Goal: Information Seeking & Learning: Learn about a topic

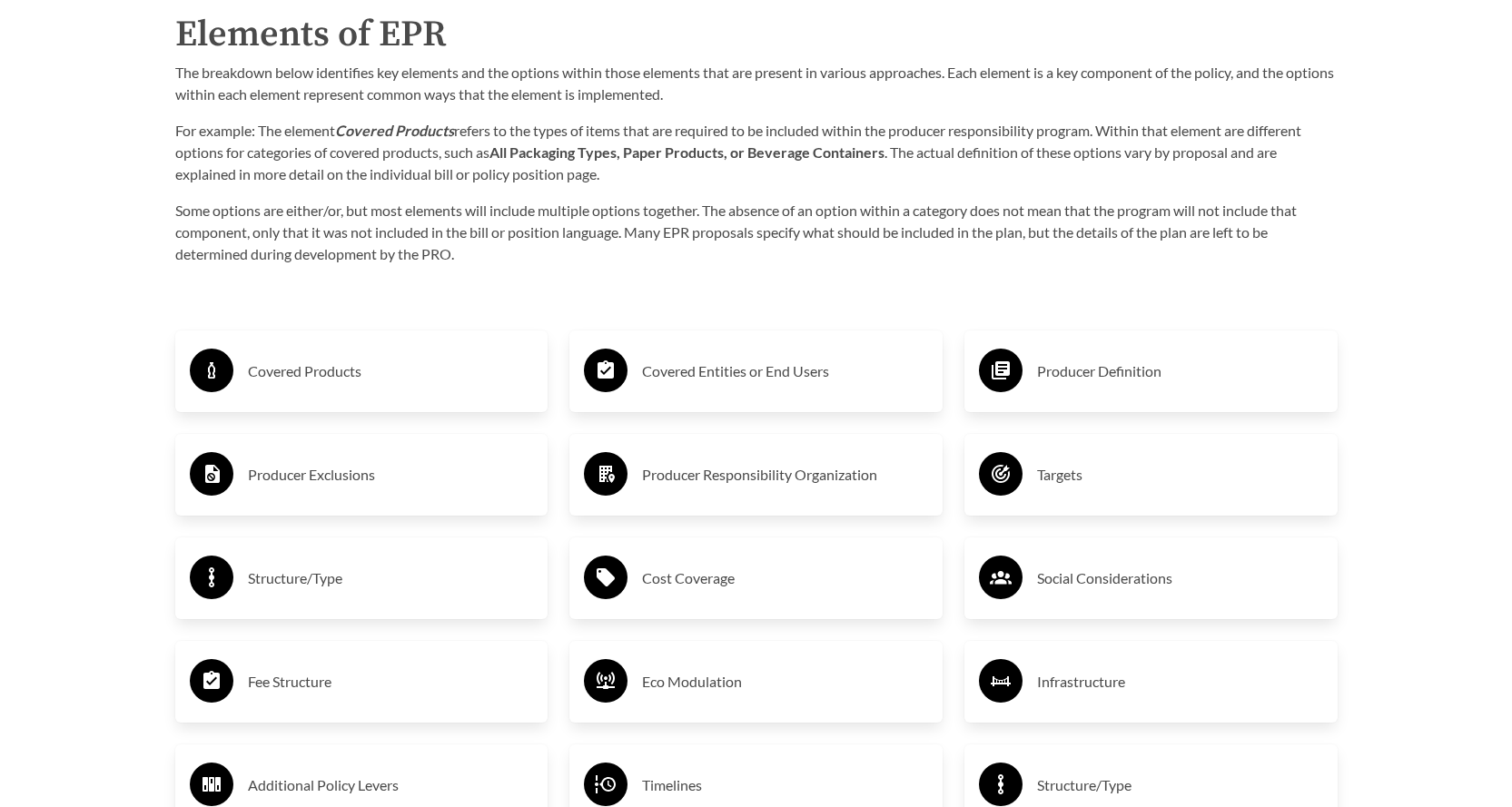
scroll to position [2906, 0]
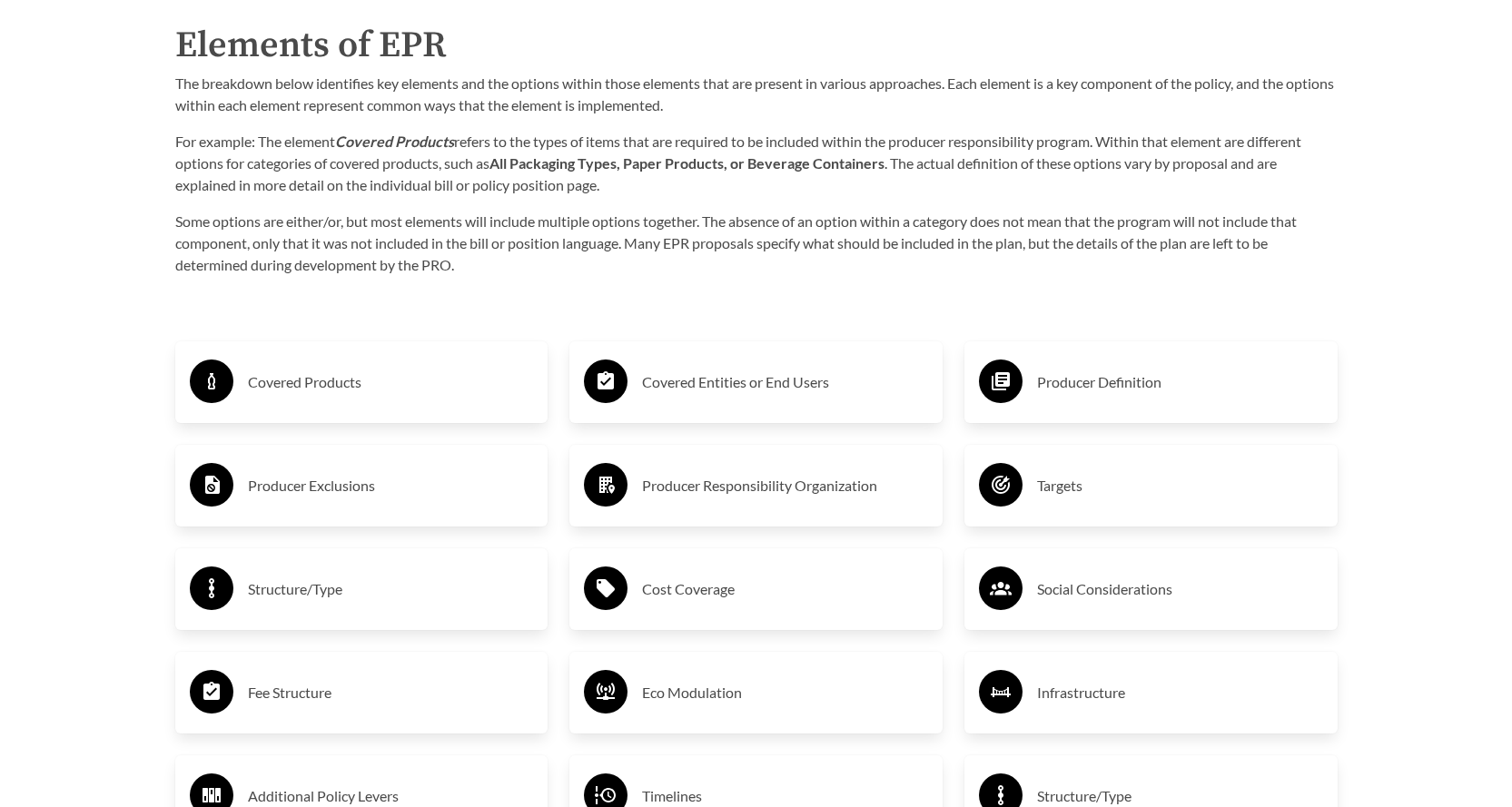
click at [301, 365] on div "Covered Products" at bounding box center [362, 381] width 344 height 52
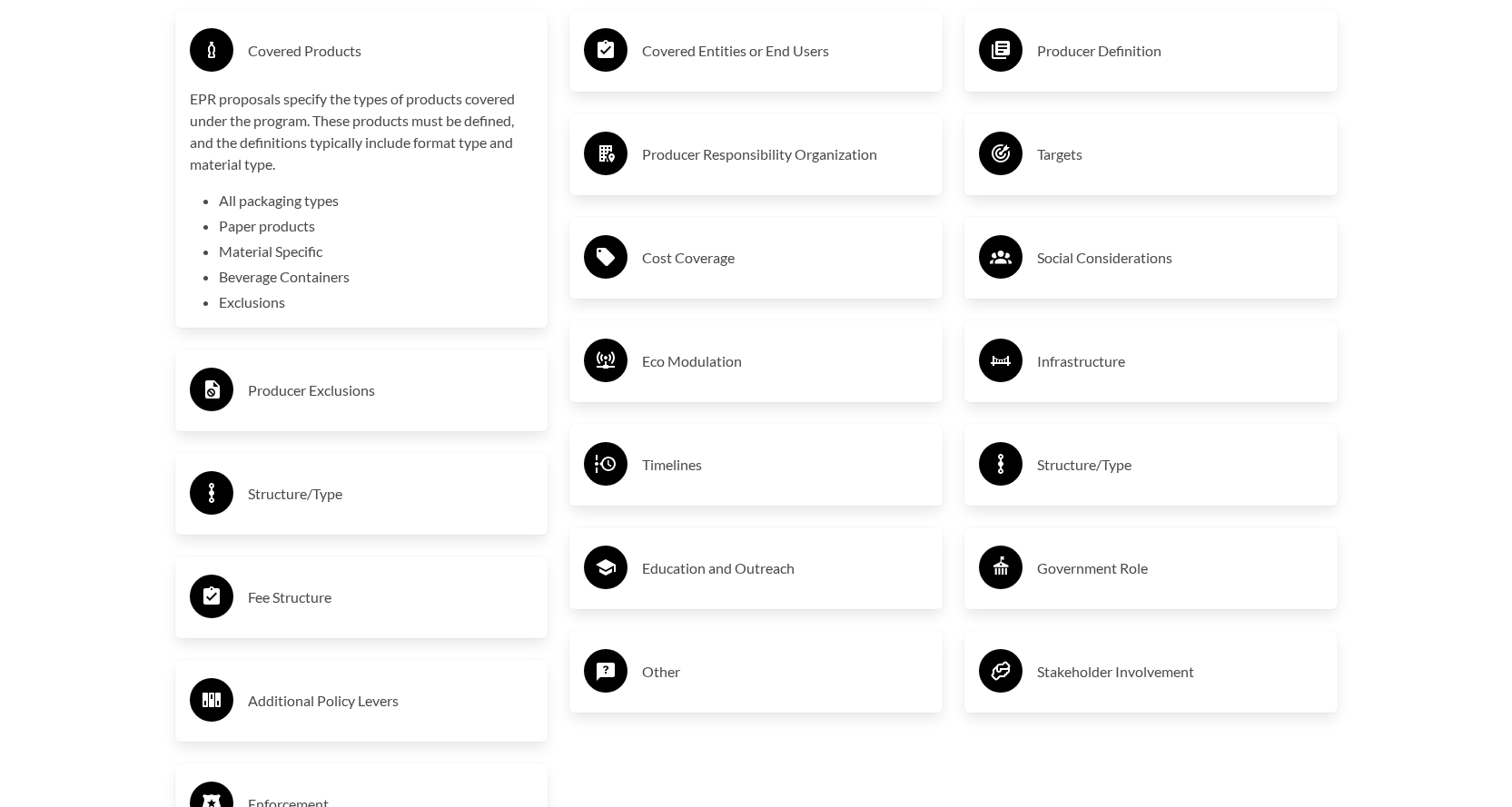
scroll to position [3269, 0]
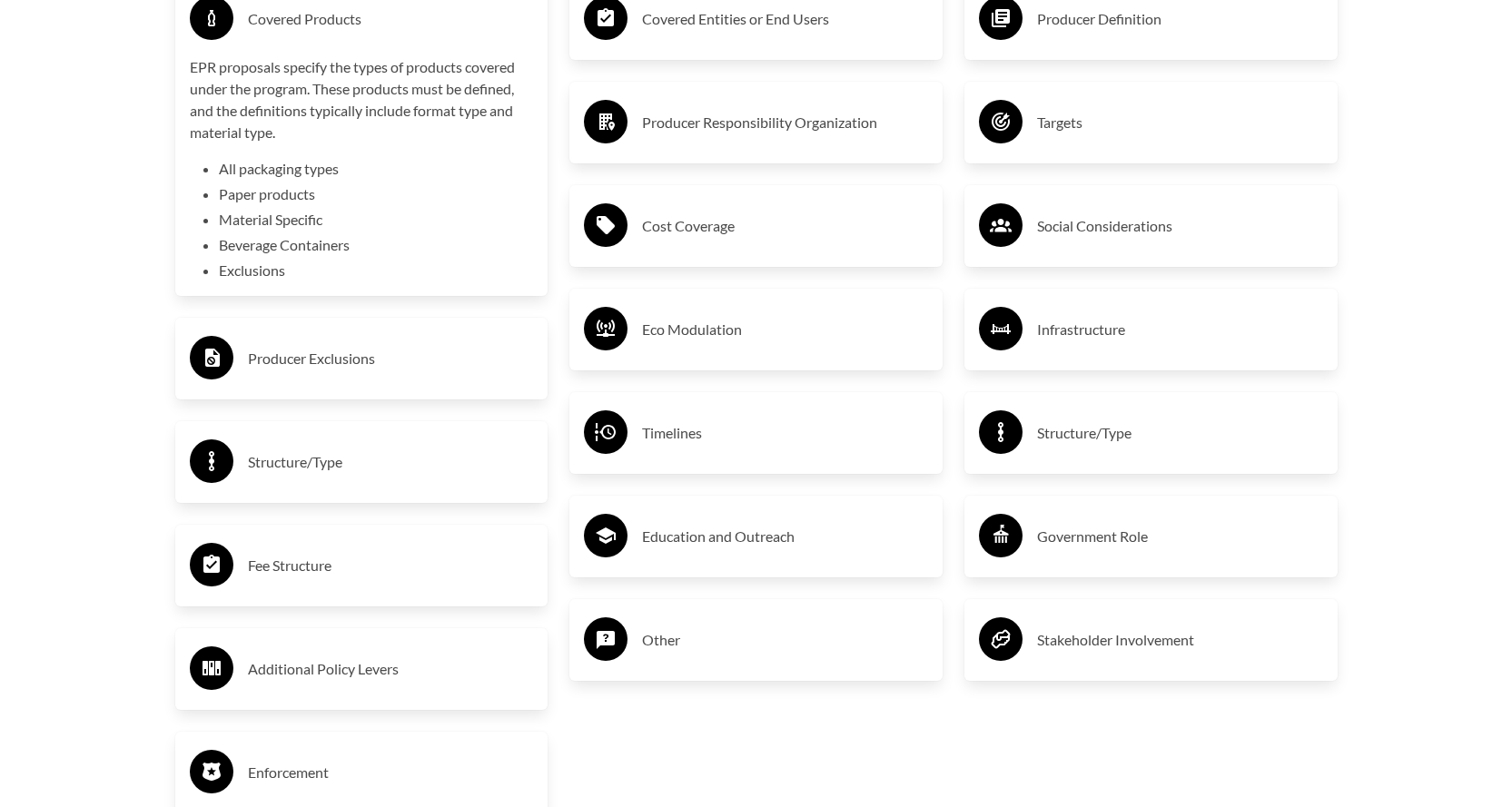
click at [285, 365] on h3 "Producer Exclusions" at bounding box center [391, 358] width 286 height 29
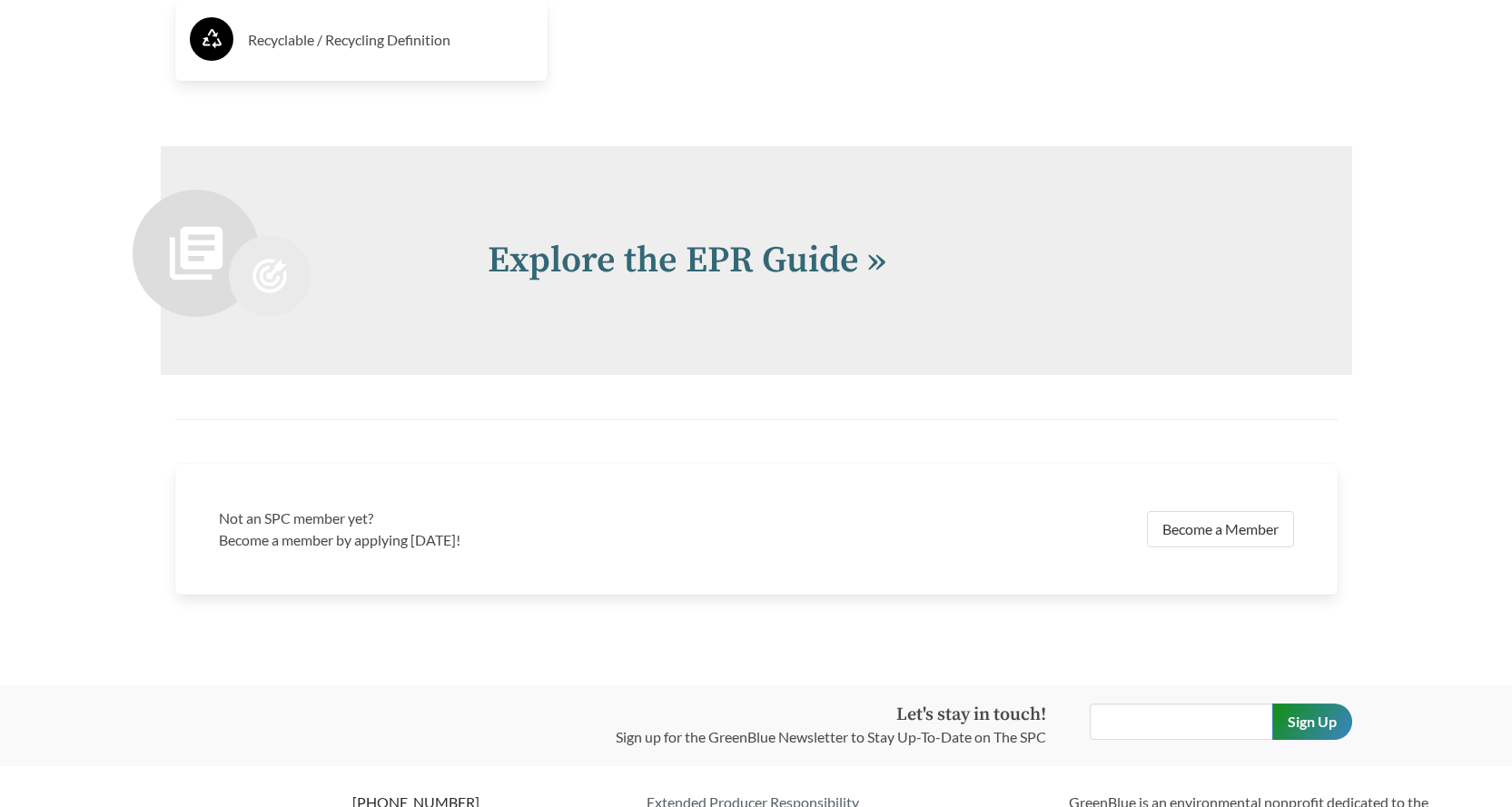
scroll to position [4217, 0]
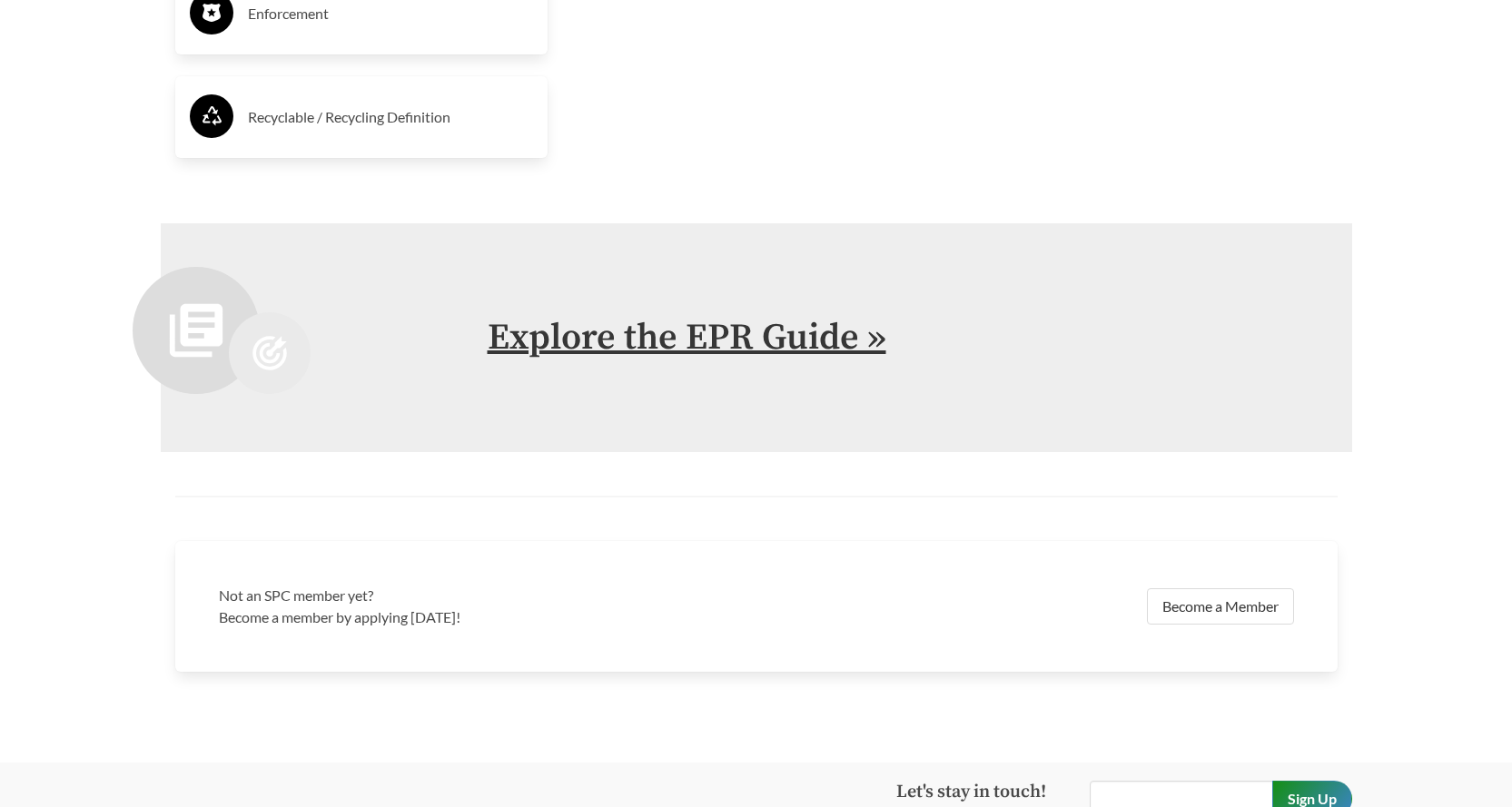
click at [656, 345] on link "Explore the EPR Guide »" at bounding box center [687, 337] width 398 height 46
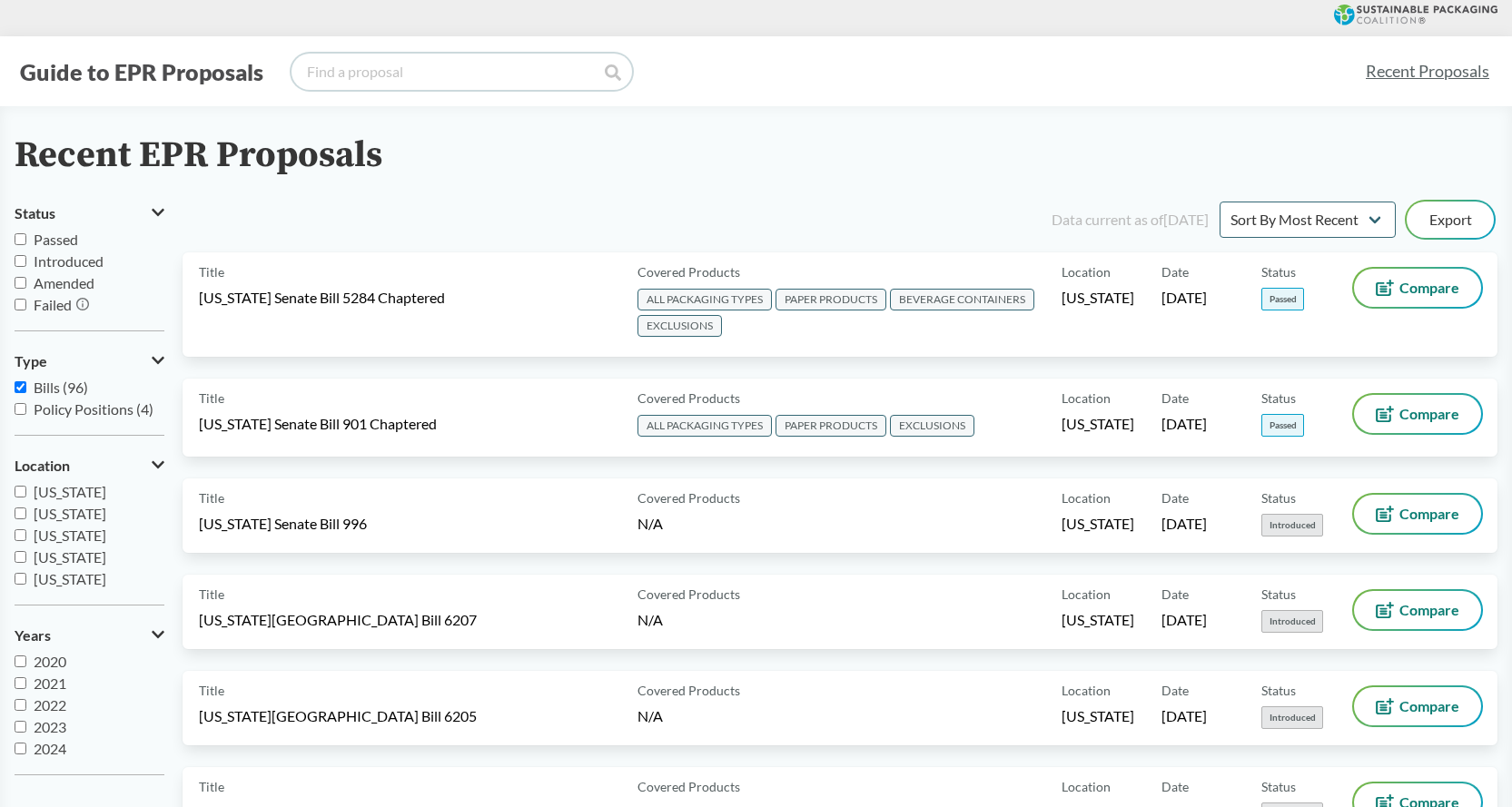
click at [438, 76] on input "search" at bounding box center [462, 71] width 340 height 36
type input "[US_STATE]"
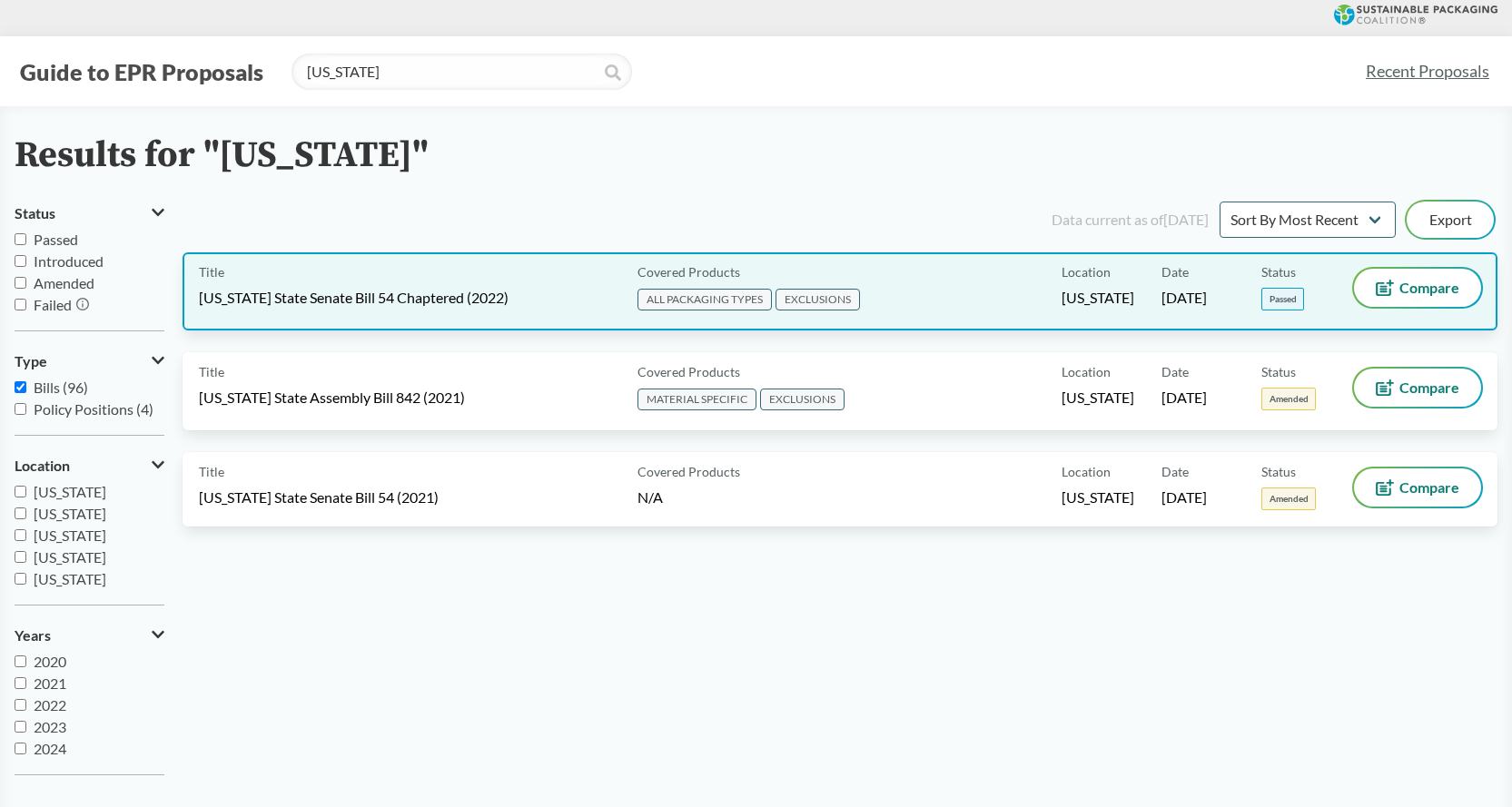
click at [448, 299] on span "[US_STATE] State Senate Bill 54 Chaptered (2022)" at bounding box center [354, 298] width 310 height 20
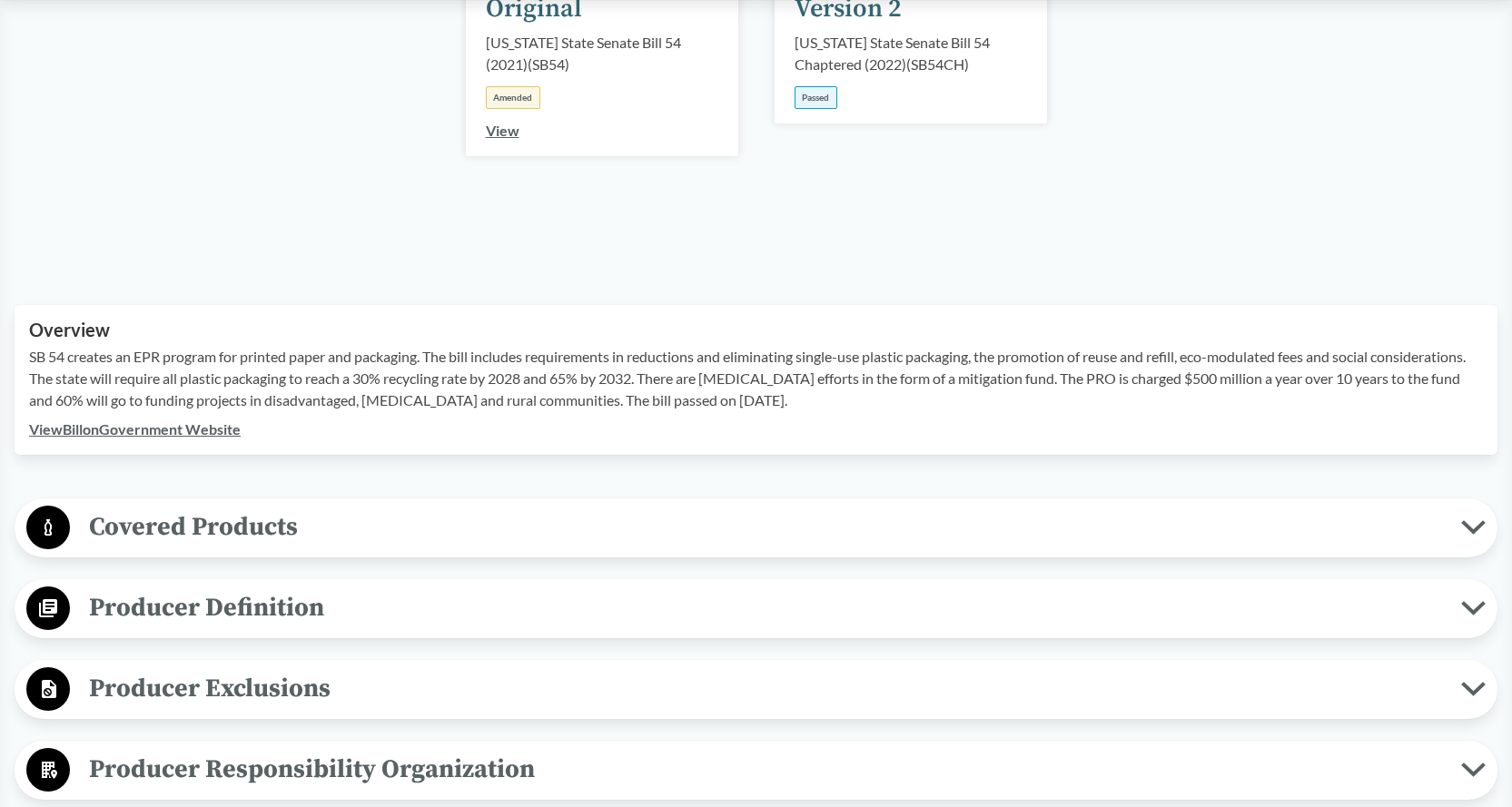
scroll to position [636, 0]
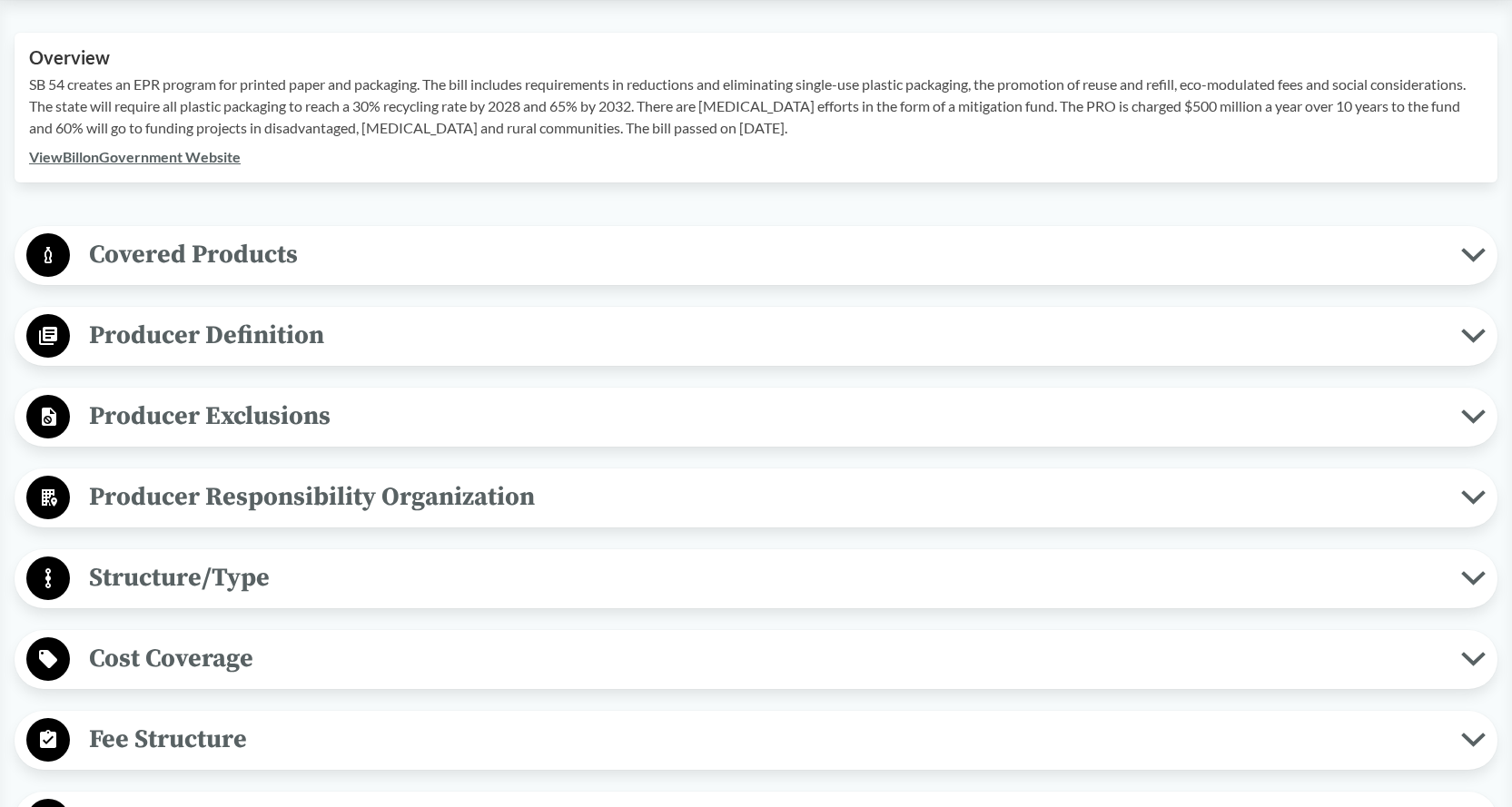
click at [850, 413] on span "Producer Exclusions" at bounding box center [766, 415] width 1391 height 41
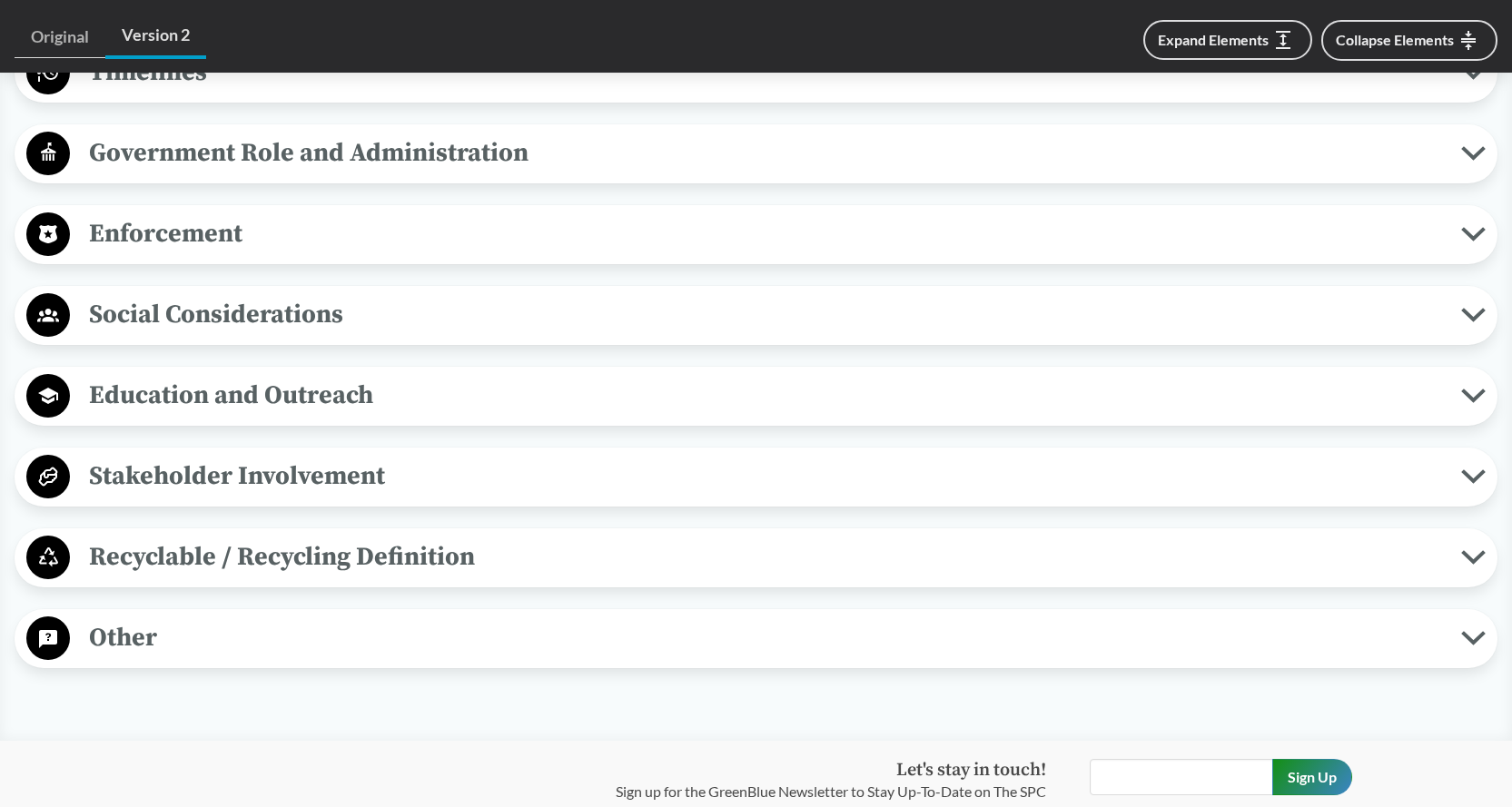
scroll to position [1816, 0]
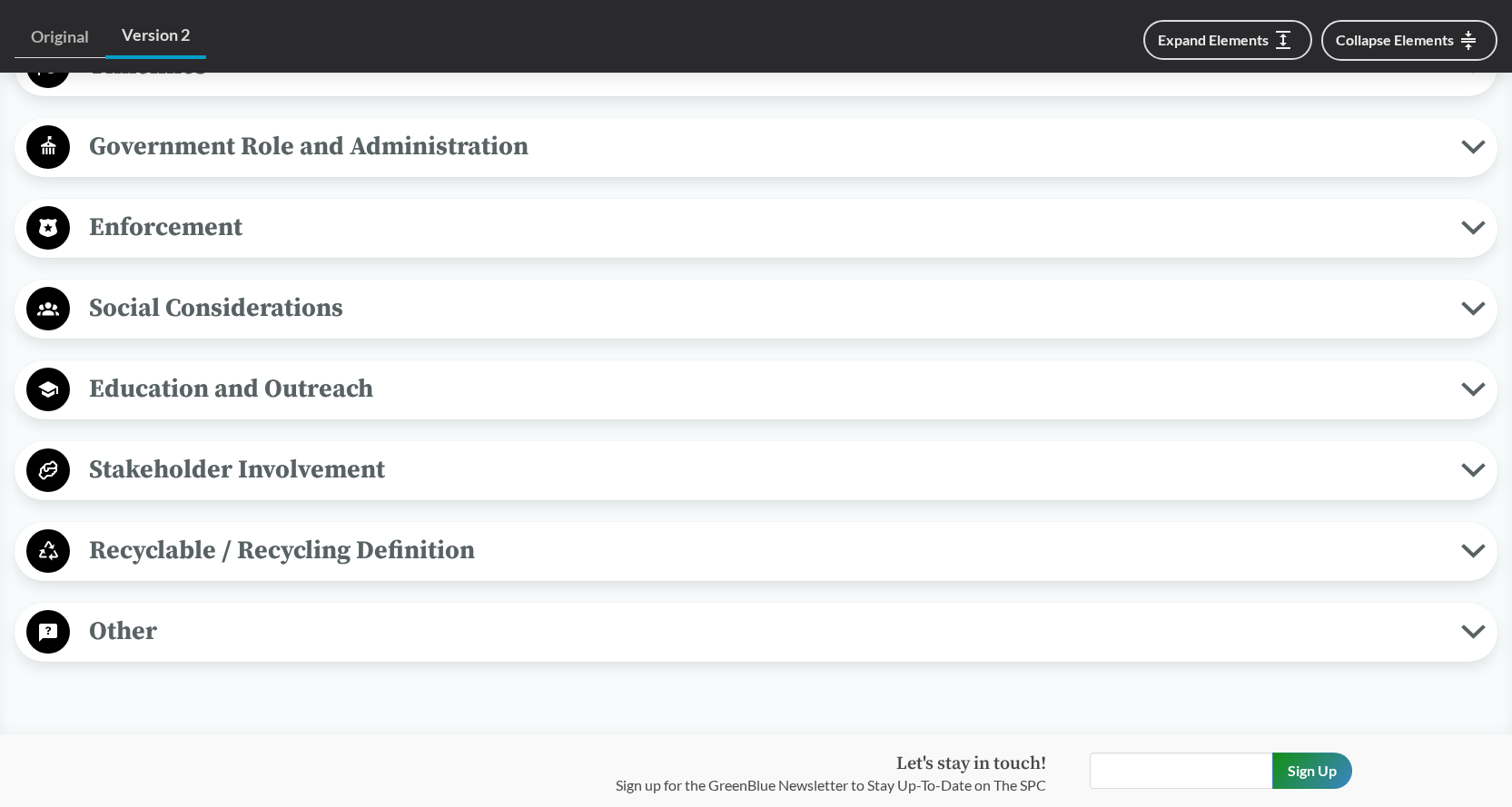
click at [779, 630] on span "Other" at bounding box center [766, 631] width 1391 height 41
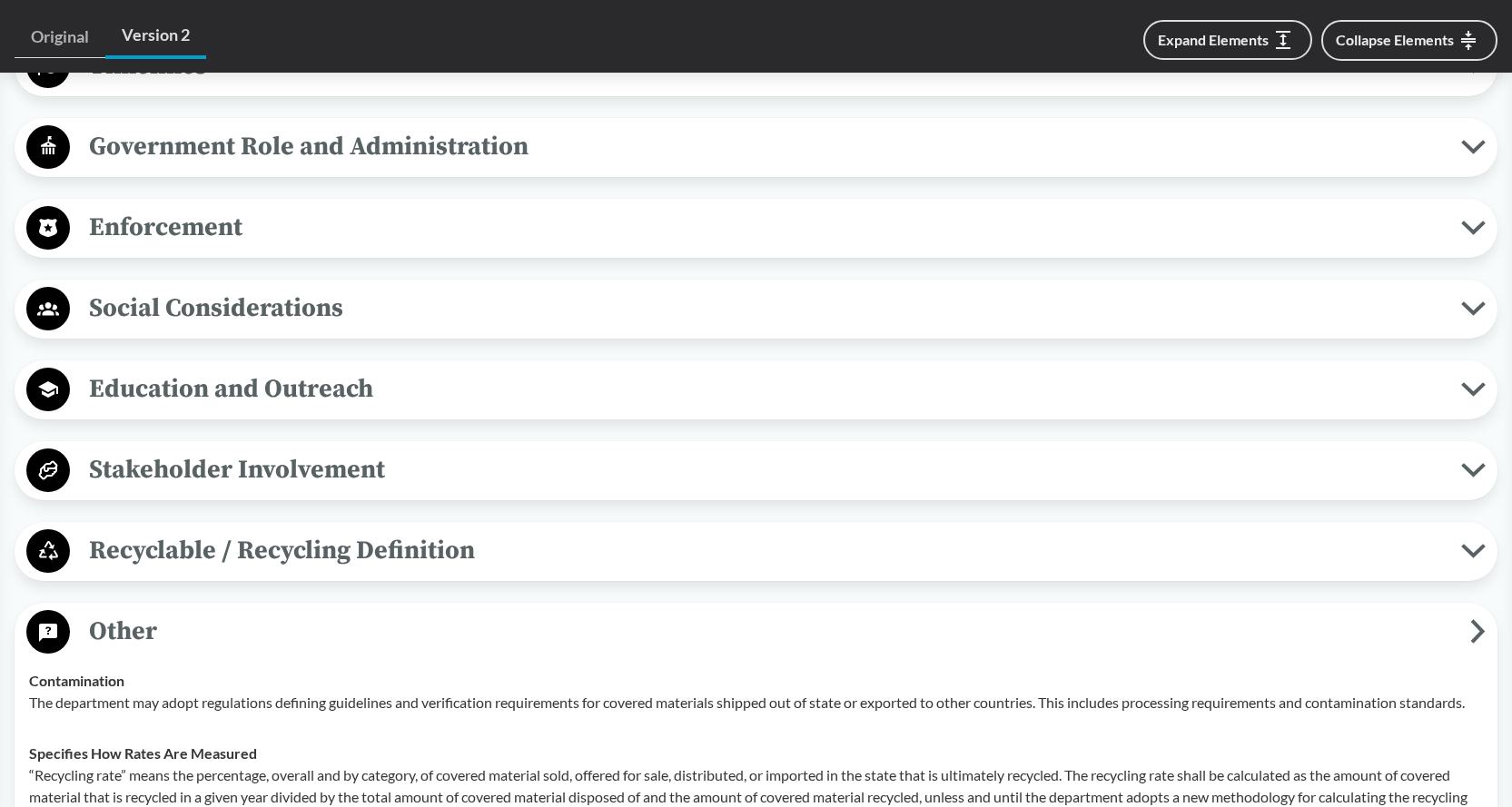
click at [540, 213] on span "Enforcement" at bounding box center [766, 227] width 1391 height 41
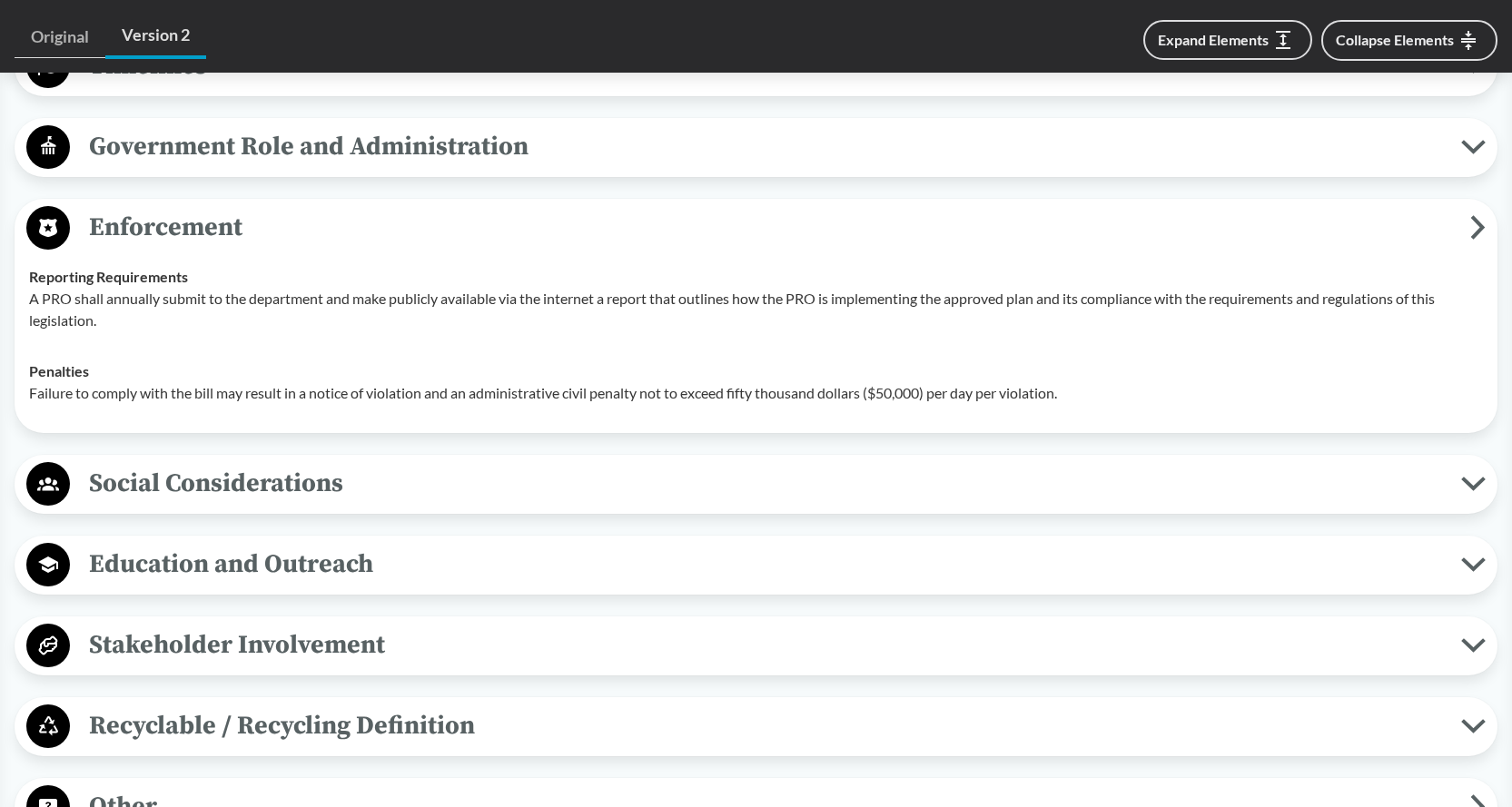
click at [540, 213] on span "Enforcement" at bounding box center [770, 227] width 1401 height 41
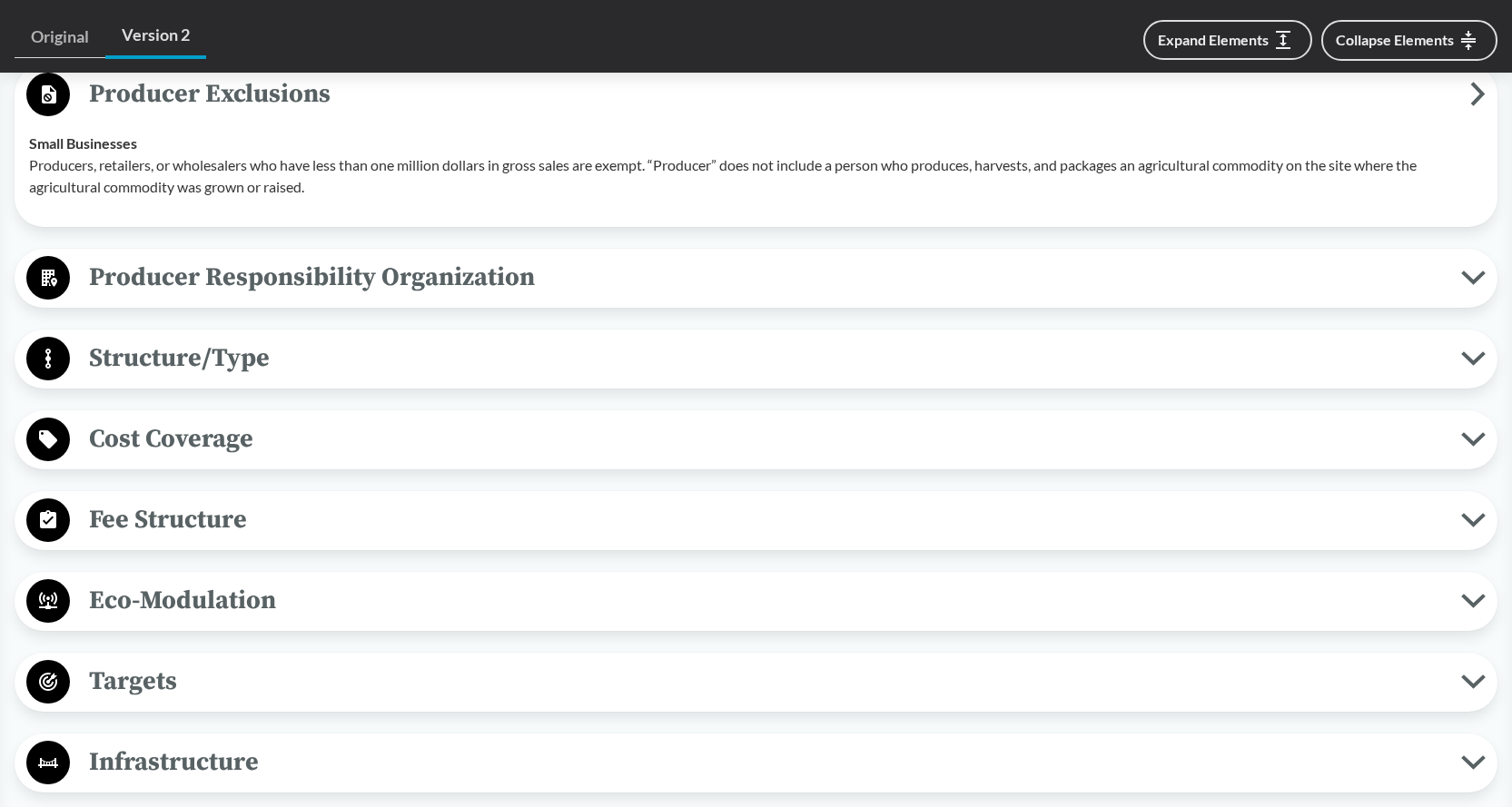
scroll to position [908, 0]
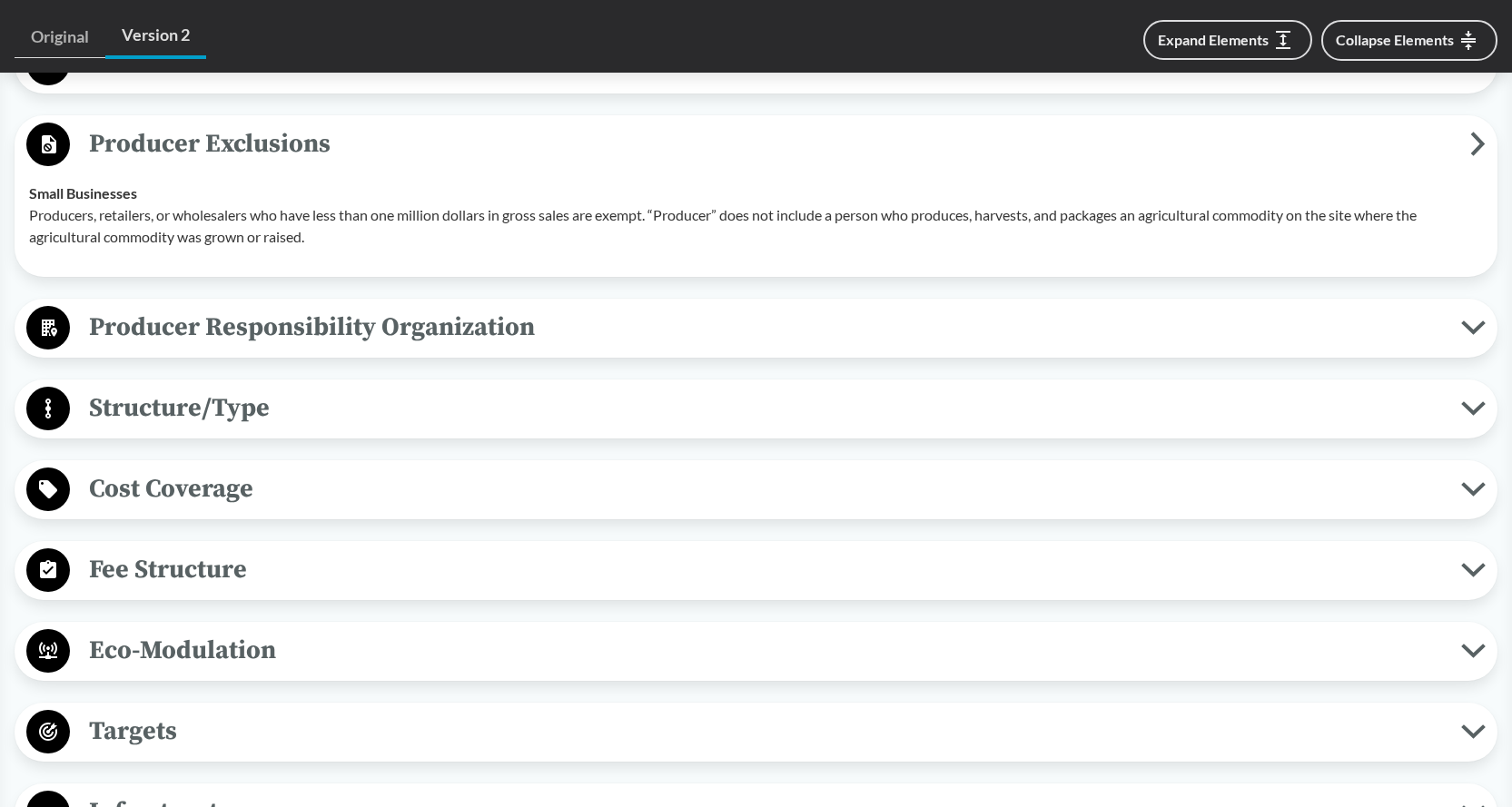
click at [576, 337] on span "Producer Responsibility Organization" at bounding box center [766, 327] width 1391 height 41
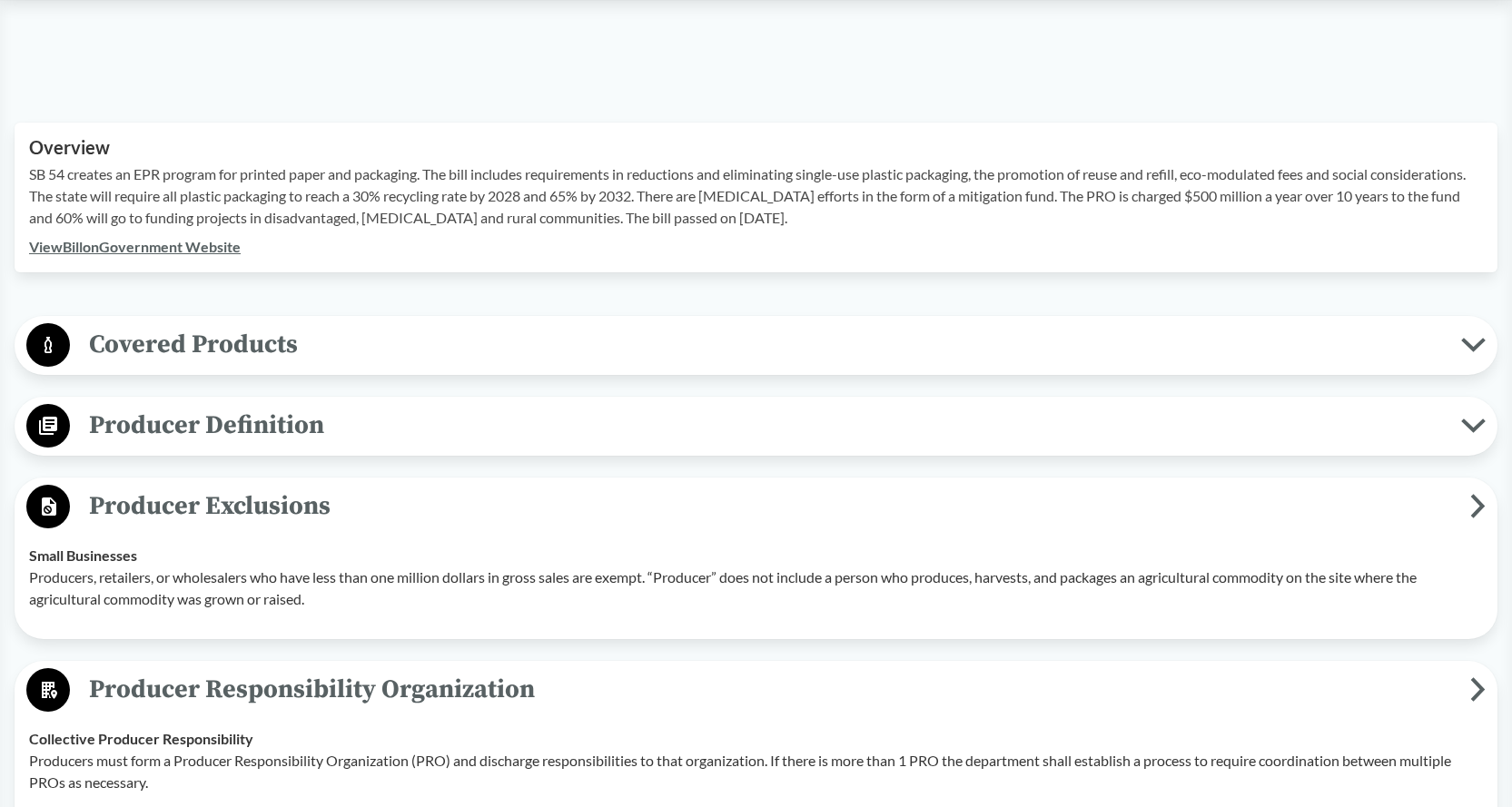
scroll to position [636, 0]
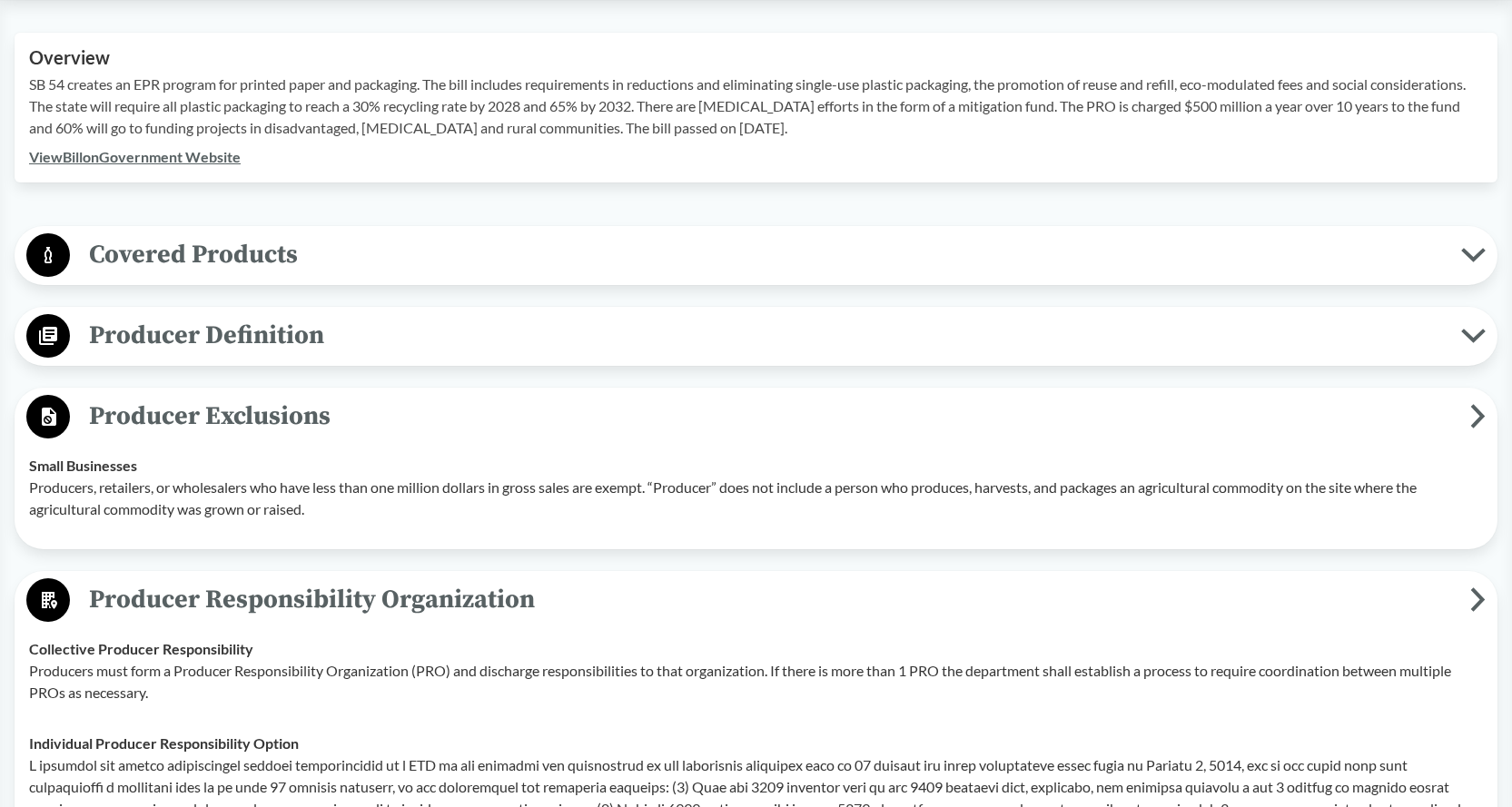
click at [516, 254] on span "Covered Products" at bounding box center [766, 254] width 1391 height 41
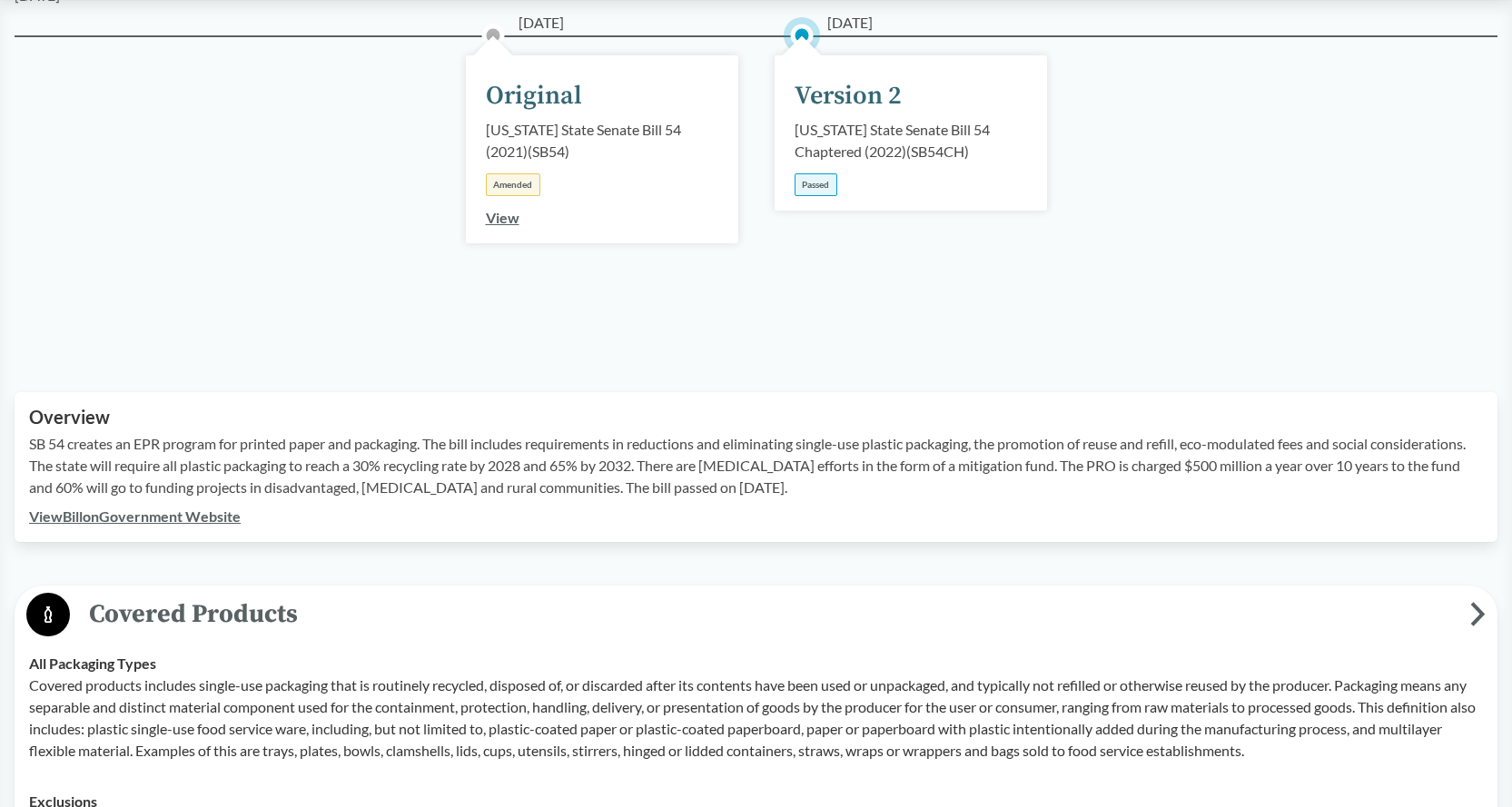
scroll to position [363, 0]
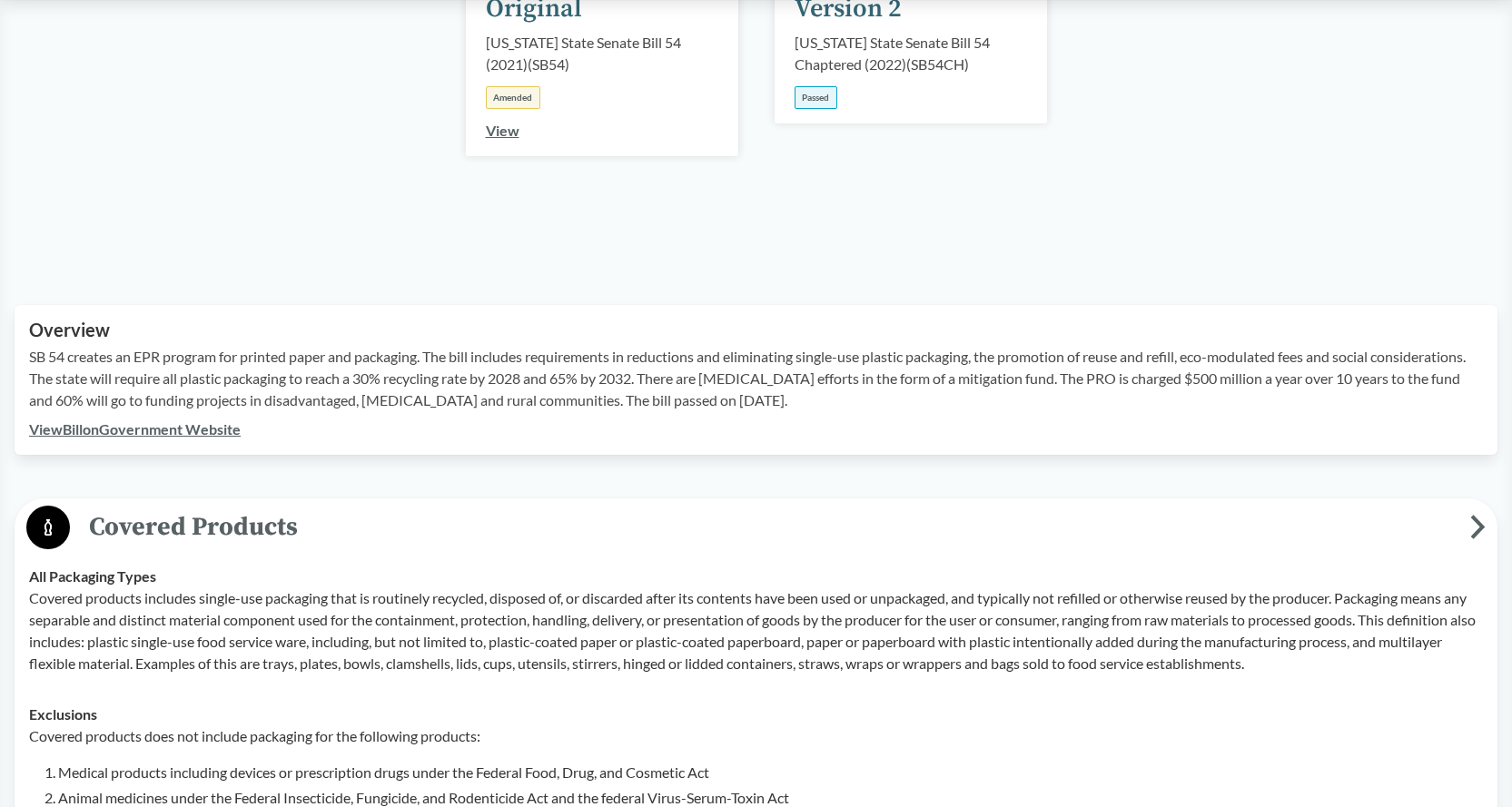
type input "[US_STATE]"
